Goal: Transaction & Acquisition: Purchase product/service

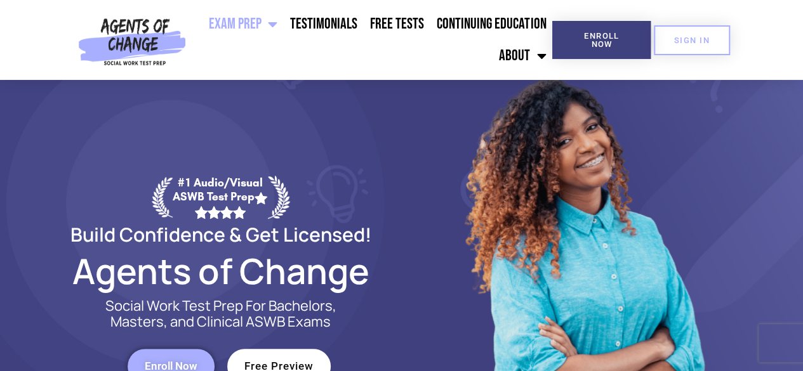
scroll to position [79, 0]
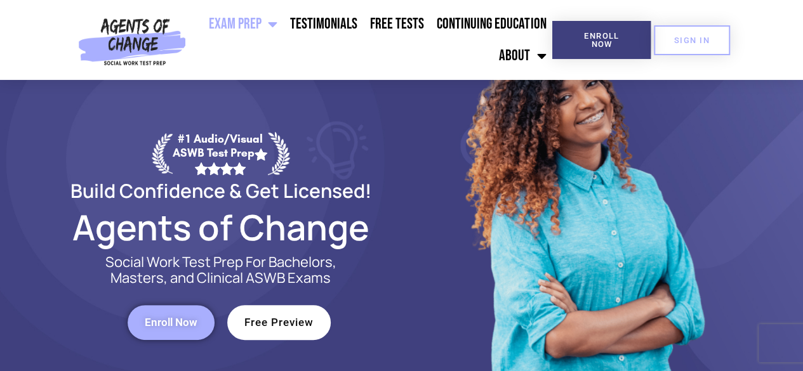
click at [781, 22] on header "Exam Prep BSW Exam Prep: ASWB Bachelors Level Exam LMSW Exam Prep: ASWB Masters…" at bounding box center [401, 40] width 803 height 80
click at [769, 15] on header "Exam Prep BSW Exam Prep: ASWB Bachelors Level Exam LMSW Exam Prep: ASWB Masters…" at bounding box center [401, 40] width 803 height 80
click at [367, 242] on h2 "Agents of Change" at bounding box center [221, 227] width 362 height 29
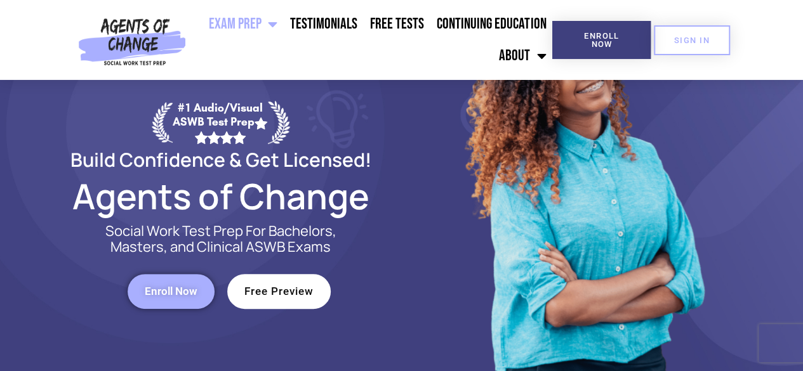
scroll to position [0, 0]
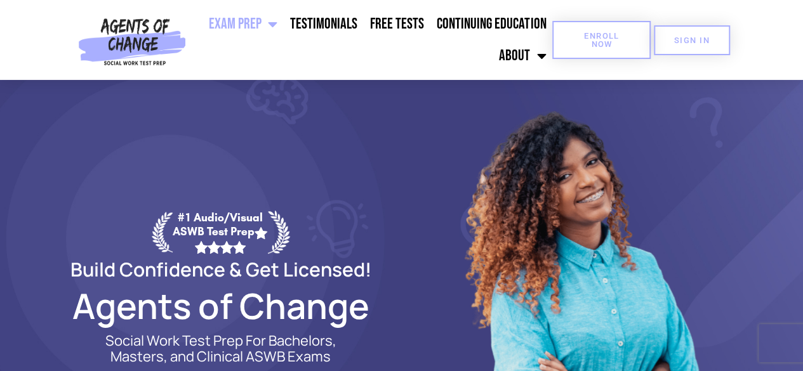
click at [593, 49] on link "Enroll Now" at bounding box center [601, 40] width 98 height 38
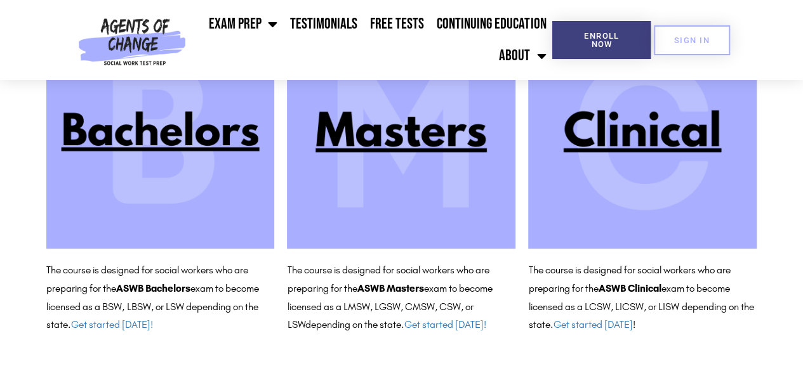
scroll to position [188, 0]
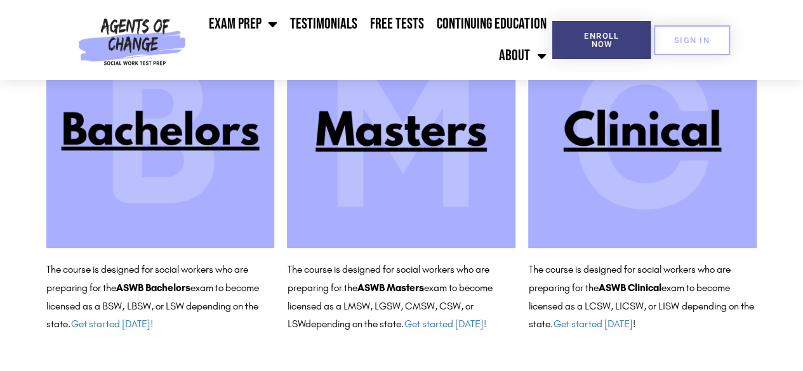
click at [611, 127] on img at bounding box center [642, 134] width 228 height 228
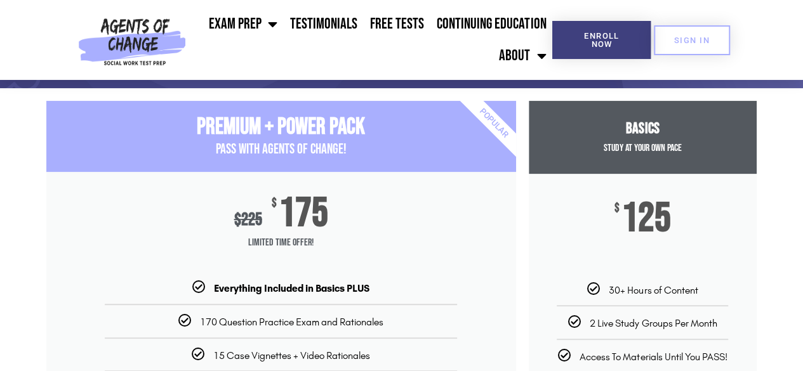
scroll to position [108, 0]
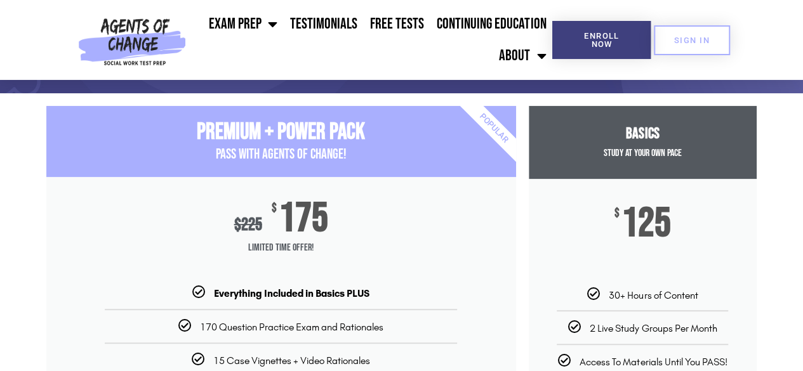
drag, startPoint x: 336, startPoint y: 216, endPoint x: 271, endPoint y: 213, distance: 64.8
click at [271, 213] on div "$ 225 $ 175 Limited Time Offer!" at bounding box center [281, 231] width 470 height 109
copy div "$ 175"
click at [791, 110] on section "Premium + Power Pack PASS with AGENTS OF CHANGE! $ 225 $ 175 Limited Time Offer…" at bounding box center [401, 369] width 803 height 538
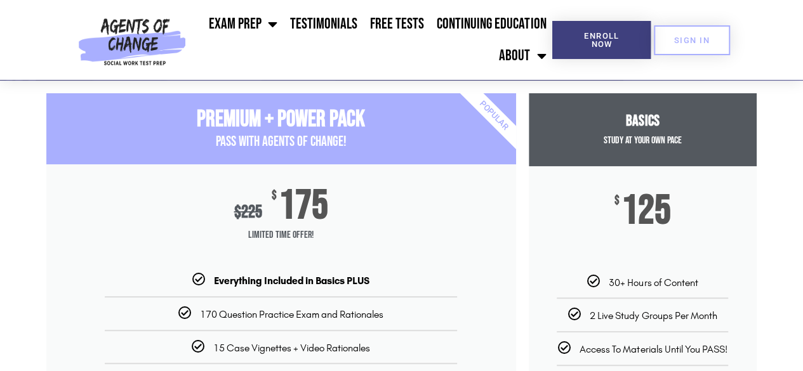
scroll to position [117, 0]
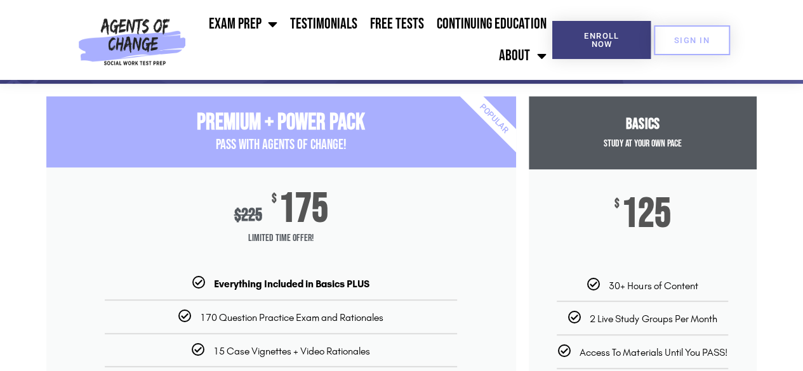
click at [149, 198] on div "$ 225 $ 175 Limited Time Offer!" at bounding box center [281, 222] width 470 height 109
